Goal: Find specific page/section: Find specific page/section

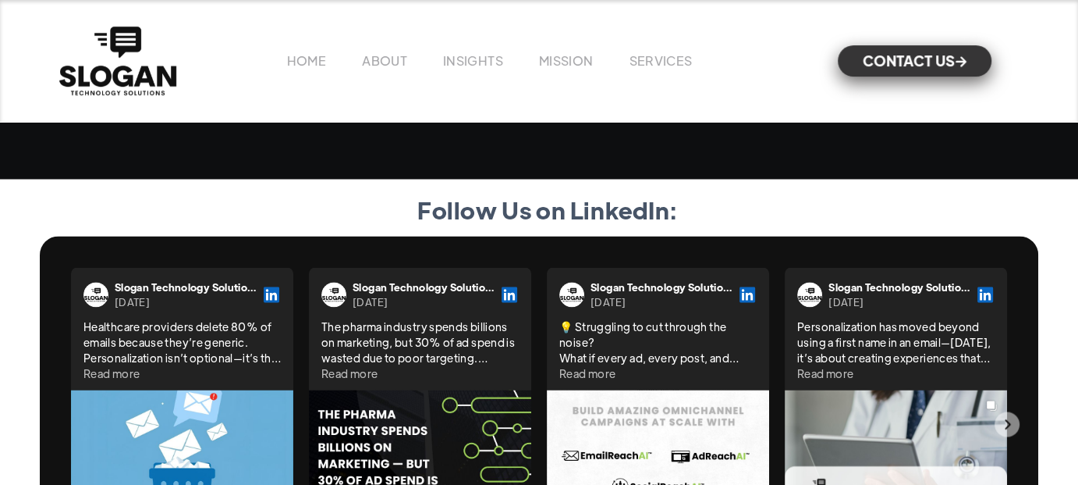
scroll to position [3724, 0]
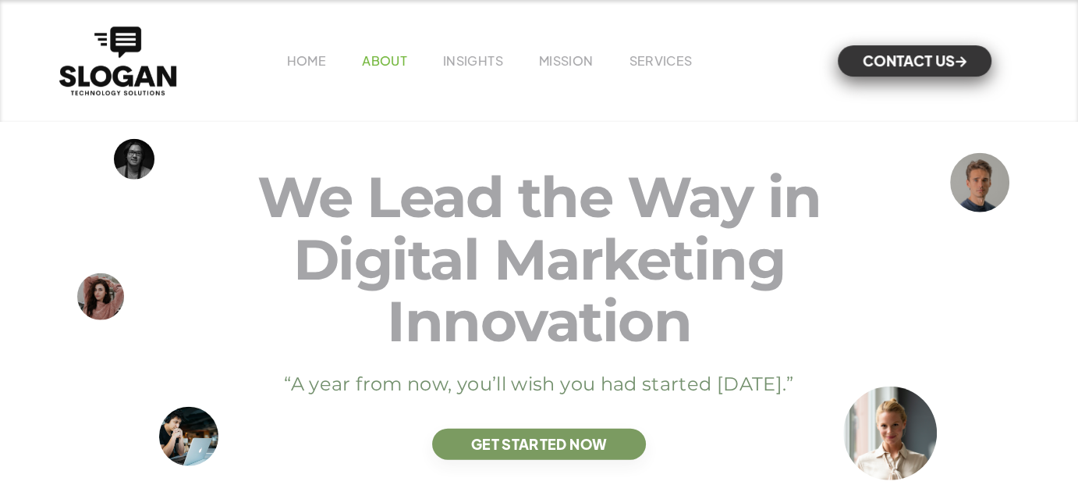
click at [401, 55] on link "ABOUT" at bounding box center [384, 60] width 45 height 16
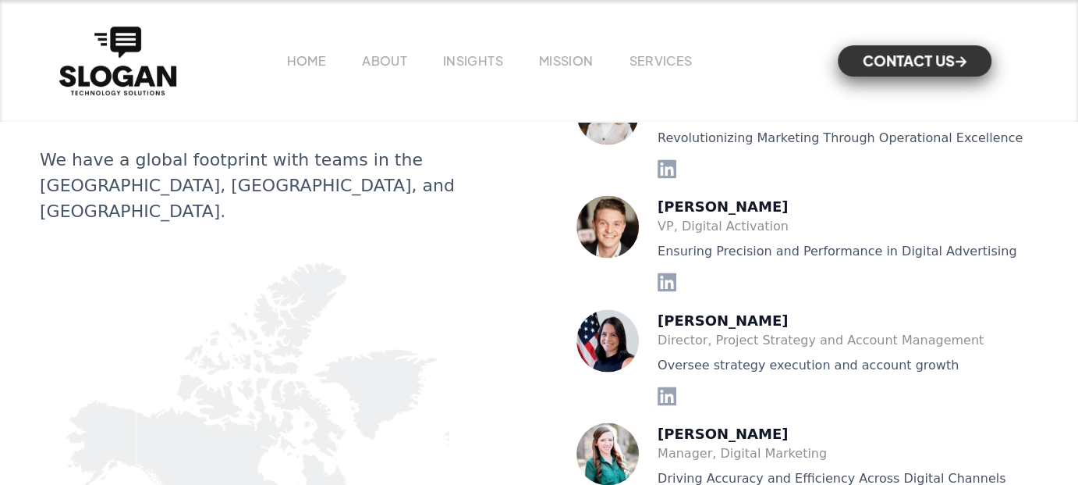
scroll to position [2959, 0]
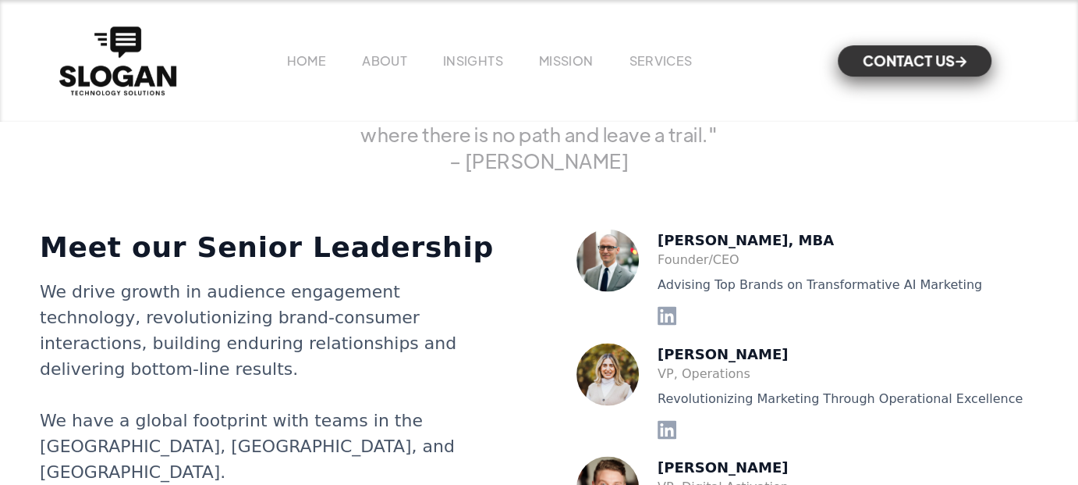
click at [622, 243] on img at bounding box center [608, 260] width 62 height 62
click at [668, 307] on icon at bounding box center [667, 315] width 19 height 19
